Goal: Use online tool/utility: Utilize a website feature to perform a specific function

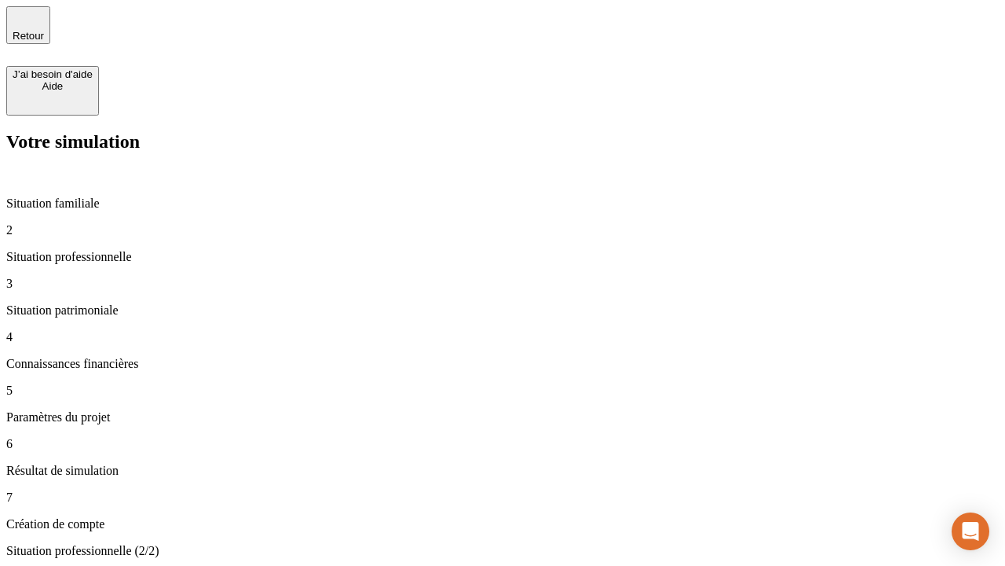
type input "30 000"
type input "40 000"
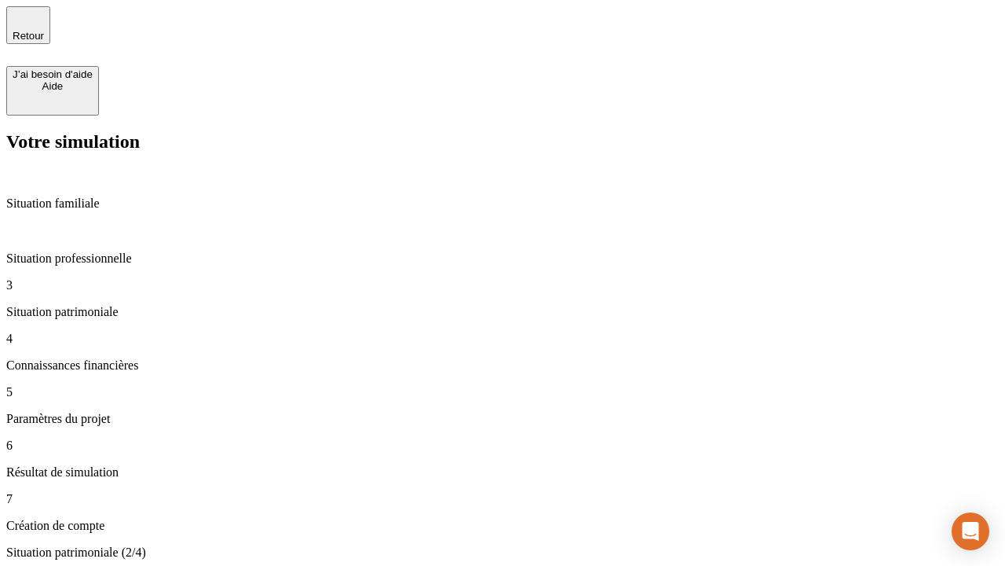
type input "1 100"
type input "20"
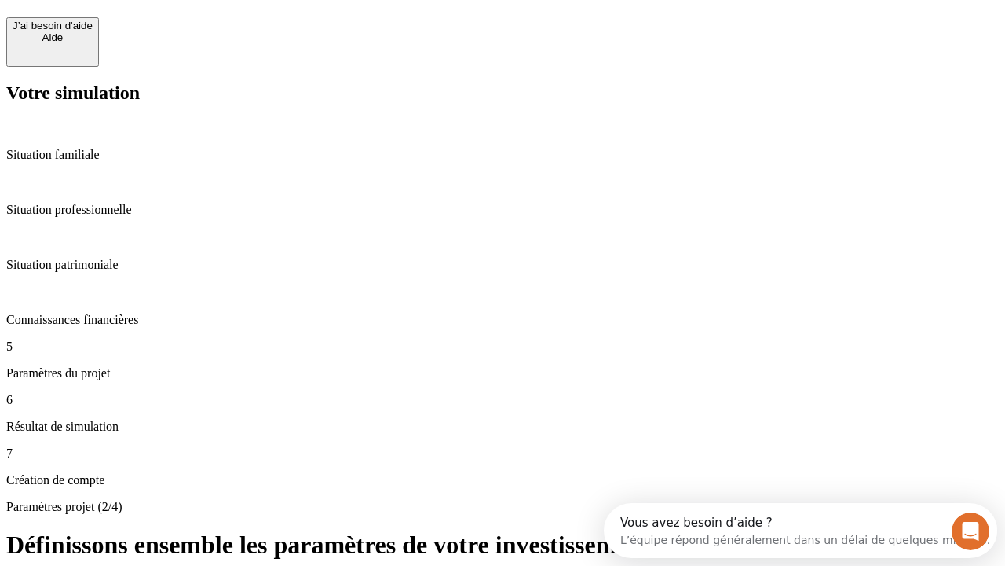
scroll to position [14, 0]
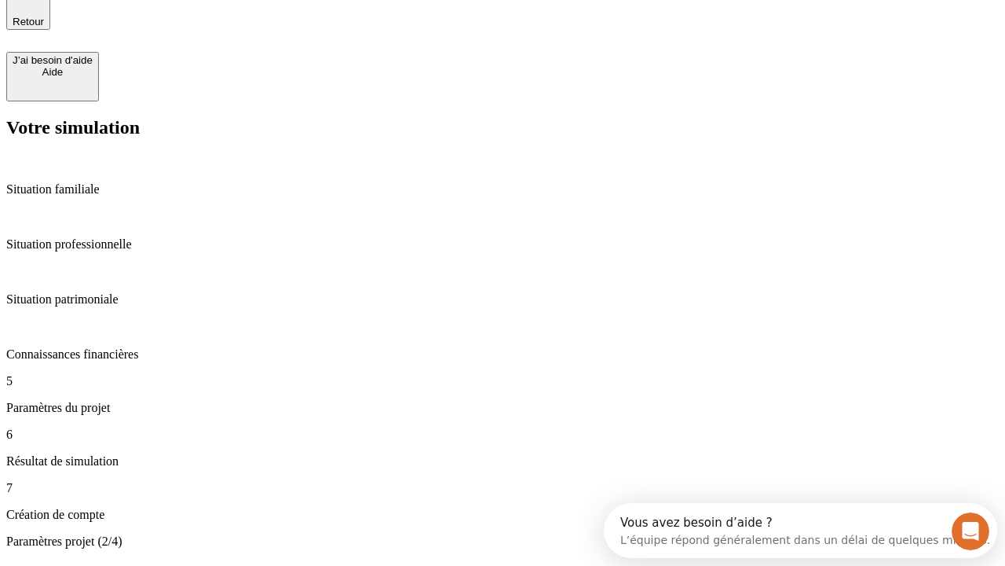
type input "40"
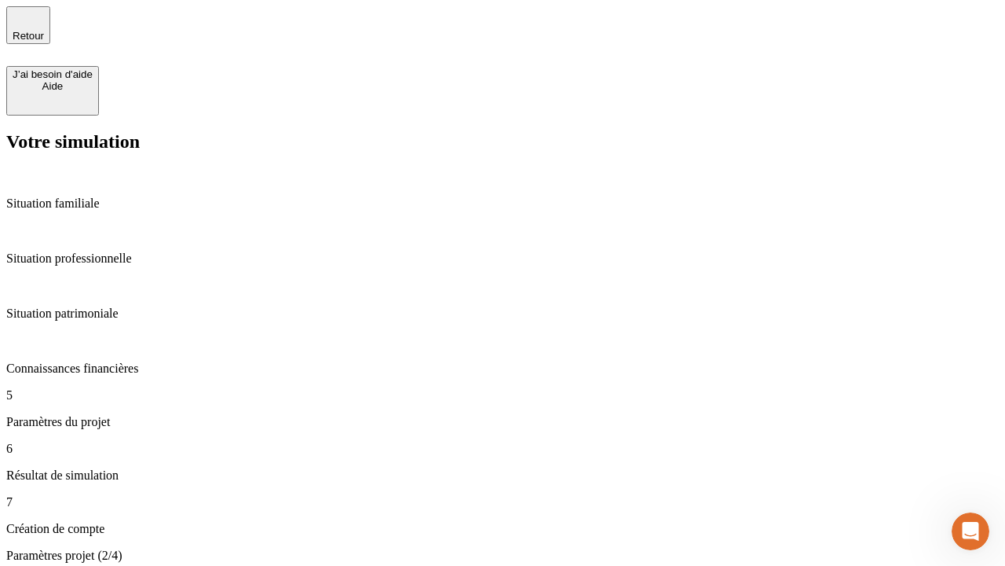
type input "50 000"
type input "640"
